Goal: Information Seeking & Learning: Find specific fact

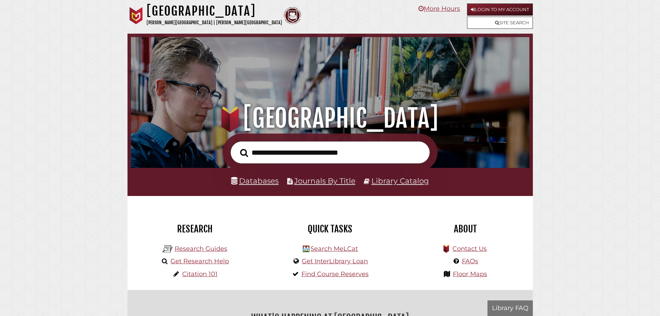
scroll to position [132, 395]
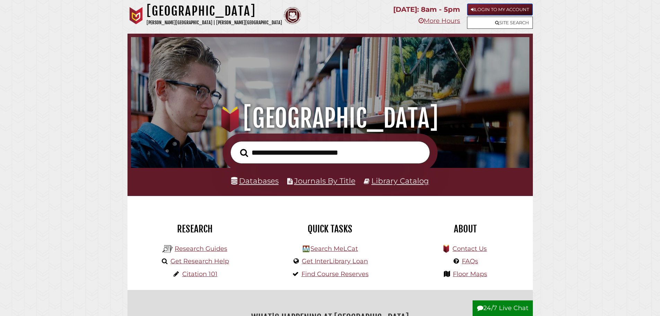
click at [502, 9] on link "Login to My Account" at bounding box center [500, 9] width 66 height 12
click at [487, 9] on link "Login to My Account" at bounding box center [500, 9] width 66 height 12
click at [523, 20] on link "Site Search" at bounding box center [500, 23] width 66 height 12
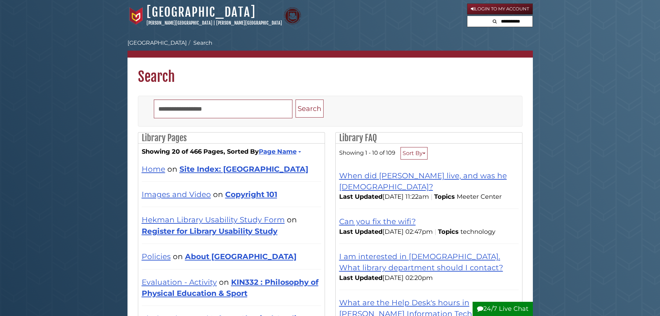
click at [516, 21] on input "text" at bounding box center [512, 21] width 42 height 11
type input "******"
click at [468, 16] on button "Search" at bounding box center [472, 20] width 8 height 9
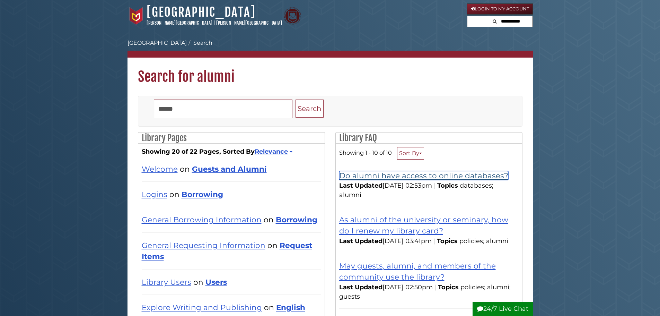
click at [442, 177] on link "Do alumni have access to online databases?" at bounding box center [423, 175] width 169 height 9
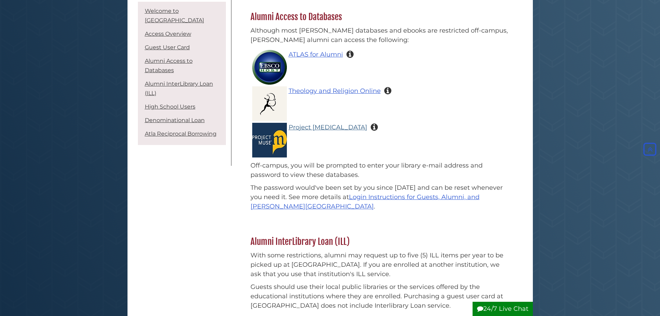
scroll to position [729, 0]
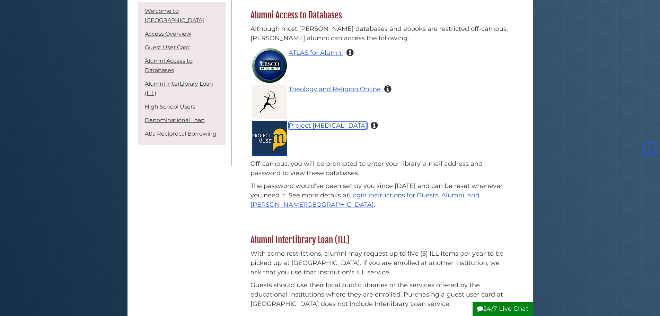
click at [312, 122] on link "Project [MEDICAL_DATA]" at bounding box center [328, 126] width 79 height 8
